Goal: Task Accomplishment & Management: Manage account settings

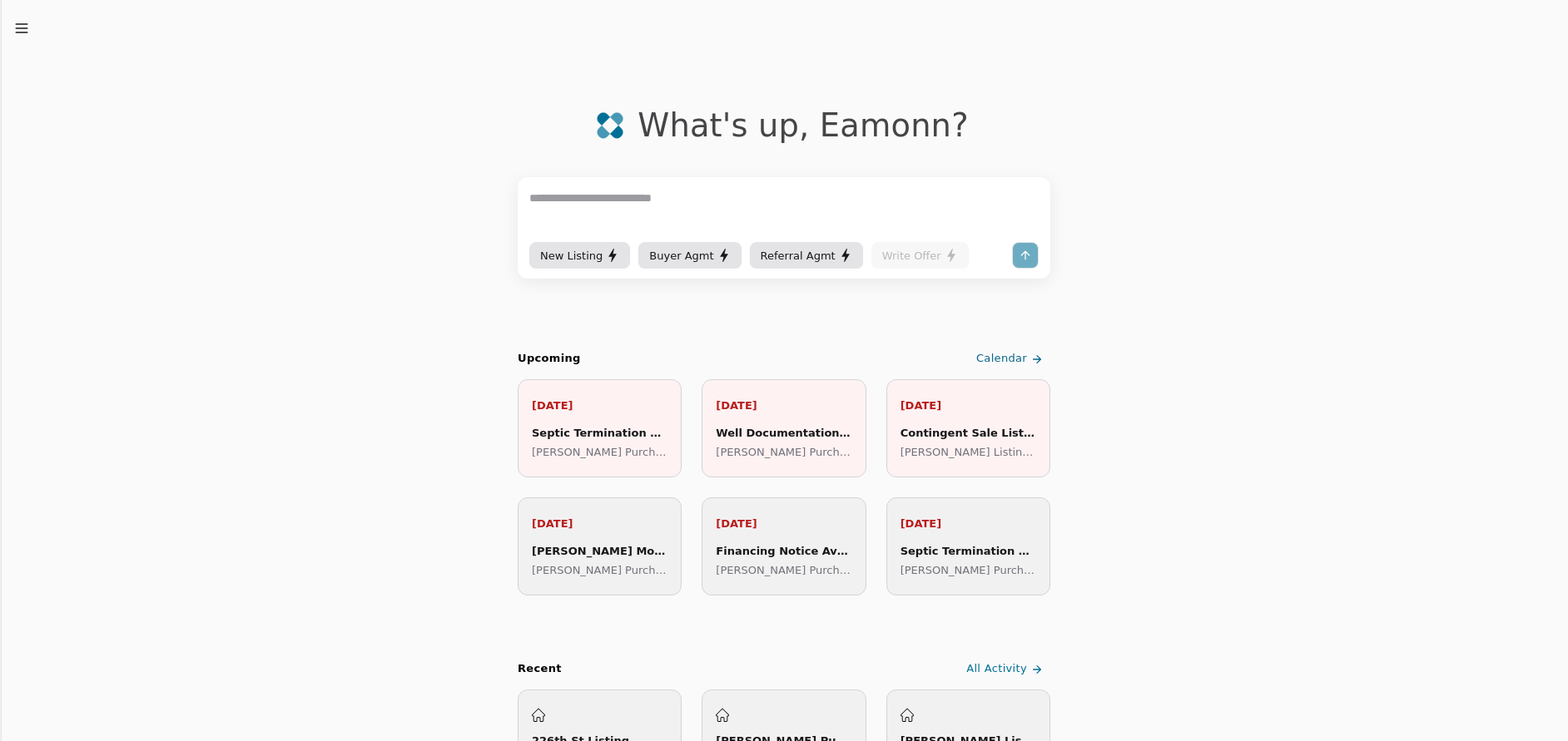
click at [555, 262] on div "New Listing" at bounding box center [579, 256] width 79 height 18
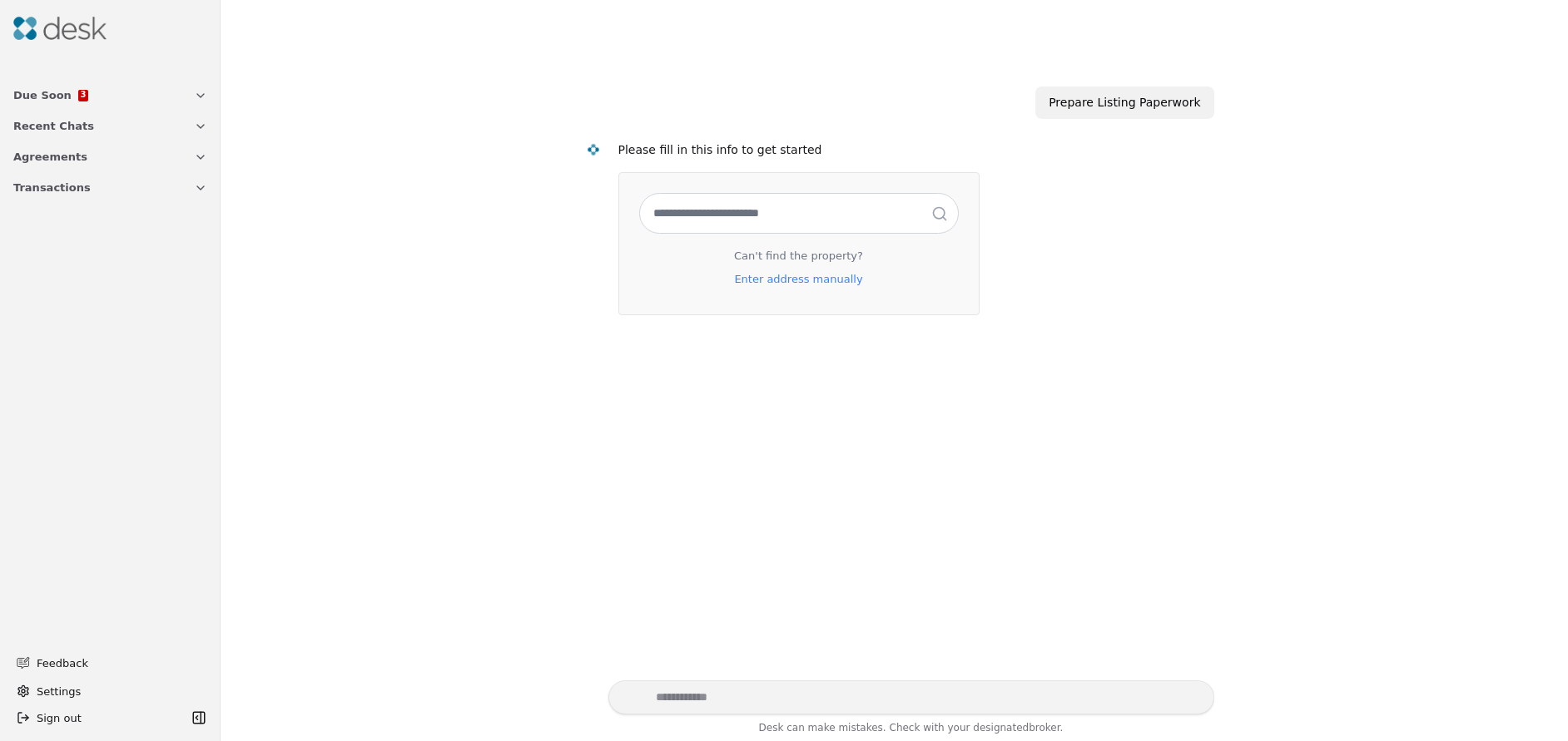
click at [1124, 100] on div "Prepare Listing Paperwork" at bounding box center [1124, 102] width 178 height 32
click at [195, 189] on icon "button" at bounding box center [201, 189] width 14 height 14
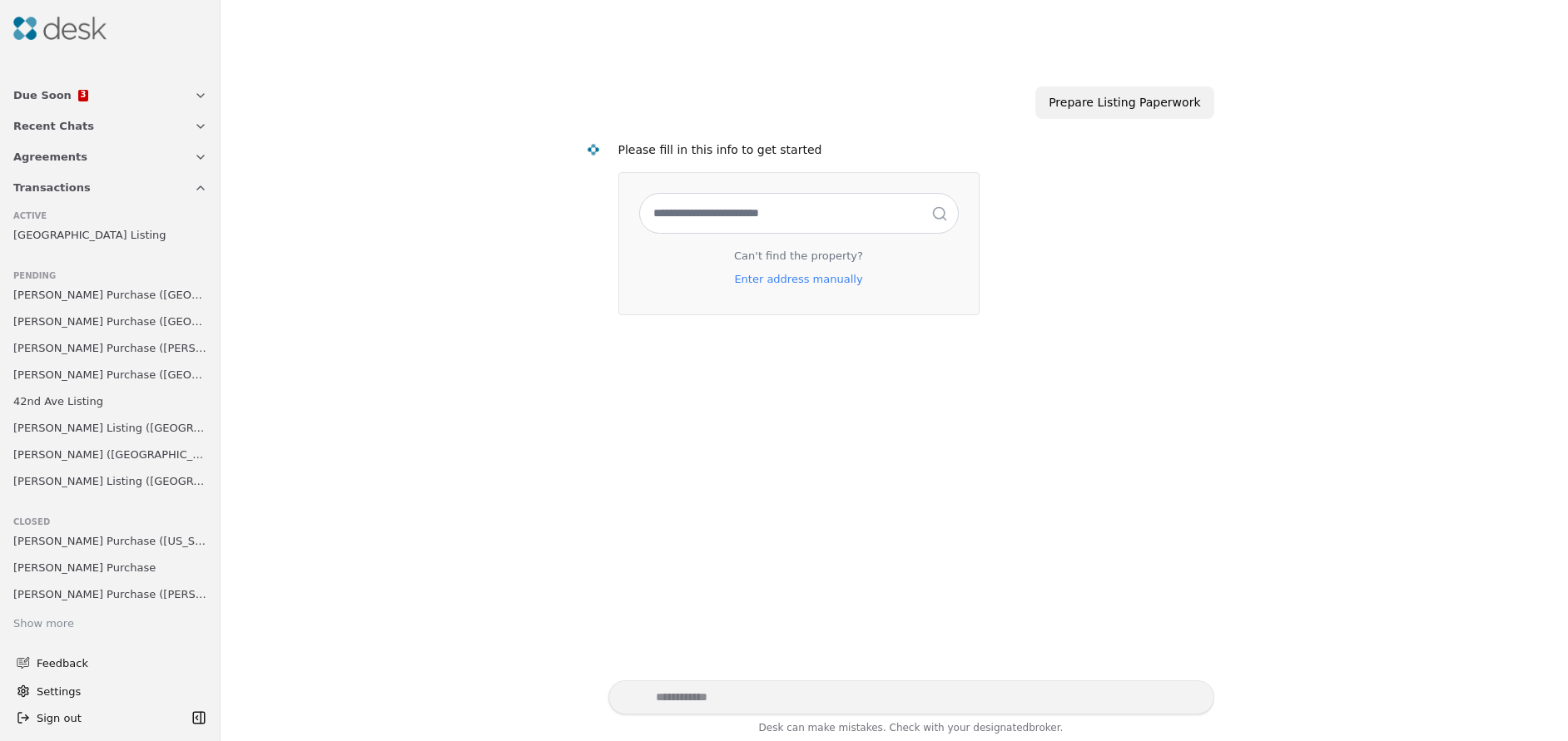
click at [132, 232] on link "[GEOGRAPHIC_DATA] Listing" at bounding box center [110, 235] width 207 height 24
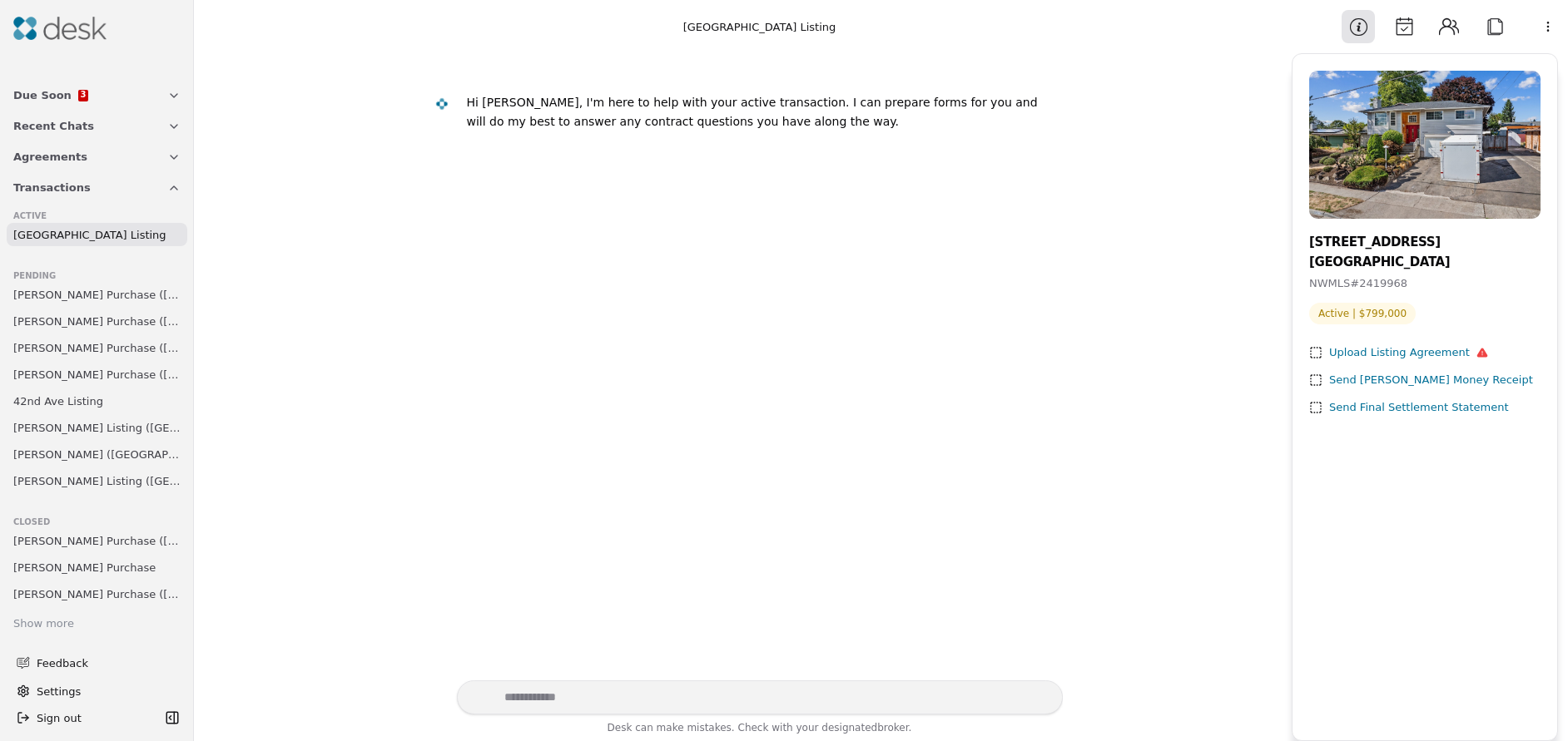
click at [71, 428] on span "[PERSON_NAME] Listing ([GEOGRAPHIC_DATA])" at bounding box center [97, 428] width 167 height 18
